Goal: Information Seeking & Learning: Find specific fact

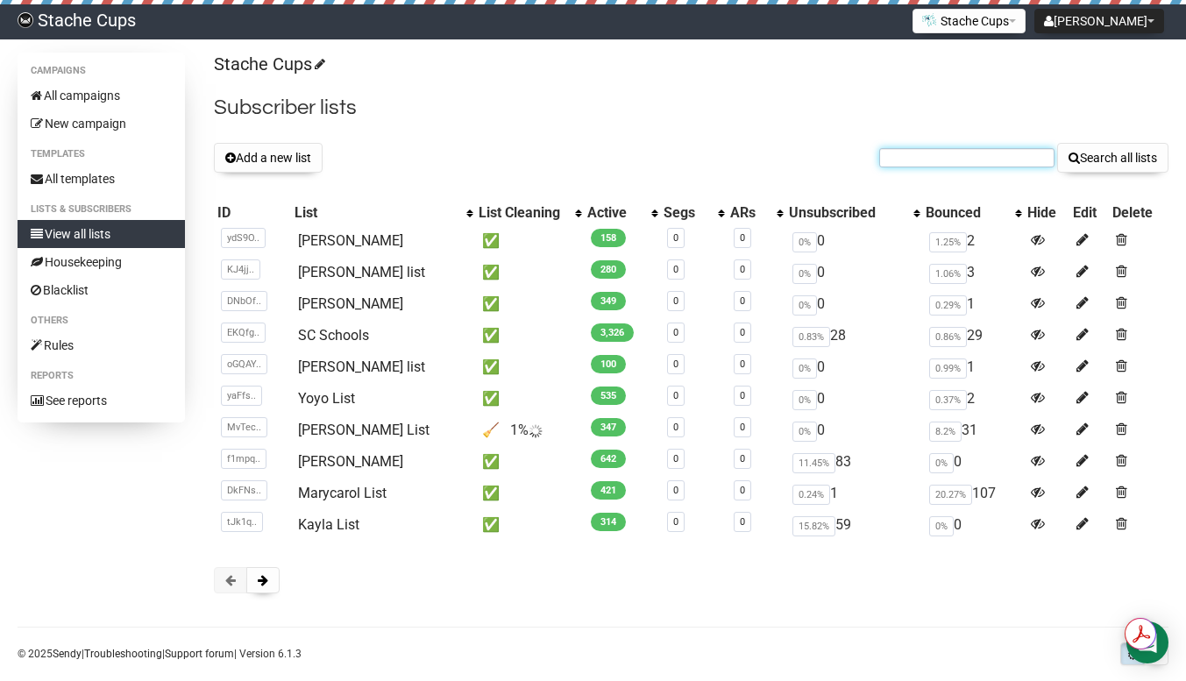
click at [982, 160] on input "text" at bounding box center [966, 157] width 175 height 19
paste input "[EMAIL_ADDRESS][DOMAIN_NAME]"
type input "[EMAIL_ADDRESS][DOMAIN_NAME]"
click at [1106, 156] on button "Search all lists" at bounding box center [1112, 158] width 111 height 30
click at [940, 153] on input "text" at bounding box center [966, 157] width 175 height 19
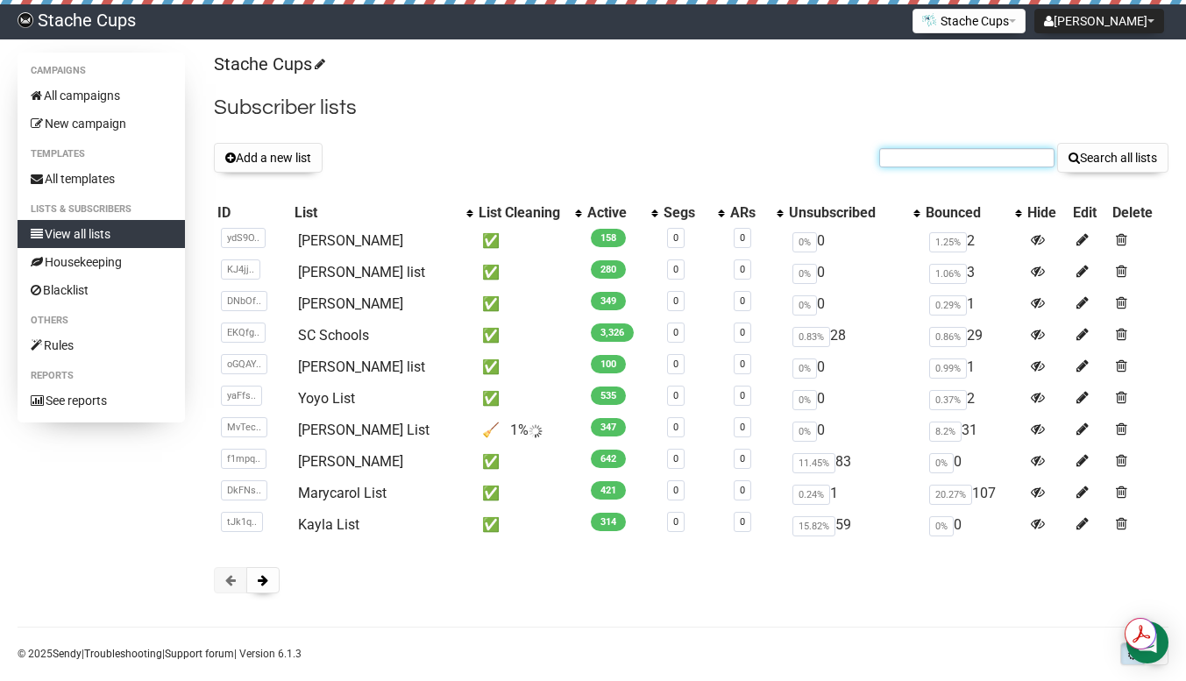
paste input "tharris@oceansidecollegiateacademy.org"
type input "tharris@oceansidecollegiateacademy.org"
click at [1102, 156] on button "Search all lists" at bounding box center [1112, 158] width 111 height 30
